Goal: Navigation & Orientation: Find specific page/section

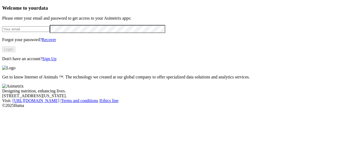
click at [45, 32] on input "email" at bounding box center [26, 29] width 48 height 6
click at [15, 52] on button "Login" at bounding box center [8, 50] width 13 height 6
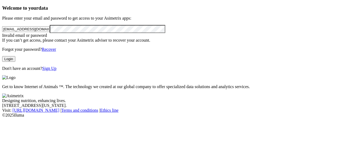
click at [50, 32] on input "[EMAIL_ADDRESS][DOMAIN_NAME]" at bounding box center [26, 29] width 48 height 6
type input "[EMAIL_ADDRESS][DOMAIN_NAME]"
click at [15, 62] on button "Login" at bounding box center [8, 59] width 13 height 6
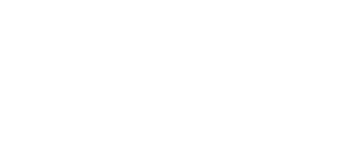
click at [8, 10] on icon at bounding box center [10, 109] width 17 height 215
